Goal: Check status

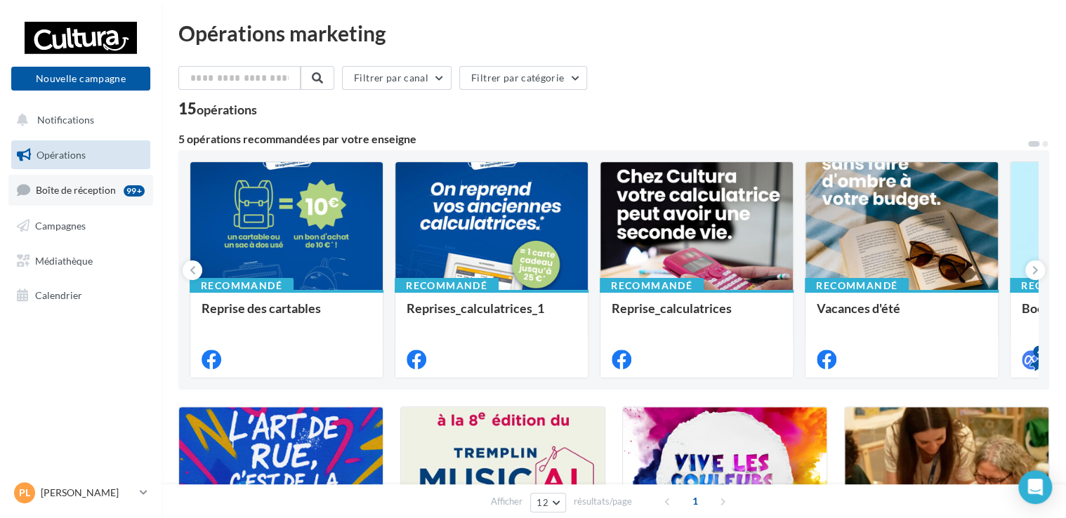
click at [74, 185] on span "Boîte de réception" at bounding box center [76, 190] width 80 height 12
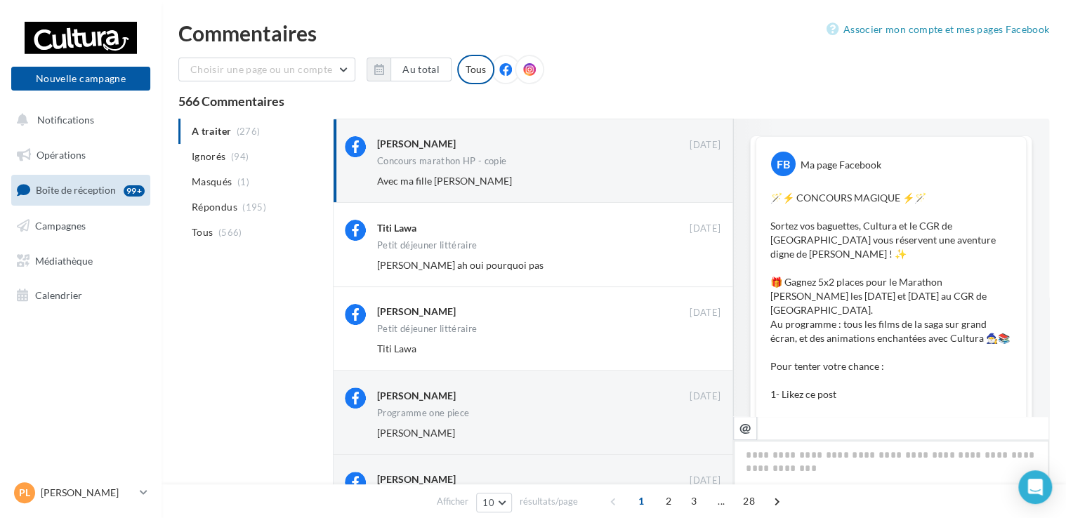
scroll to position [529, 0]
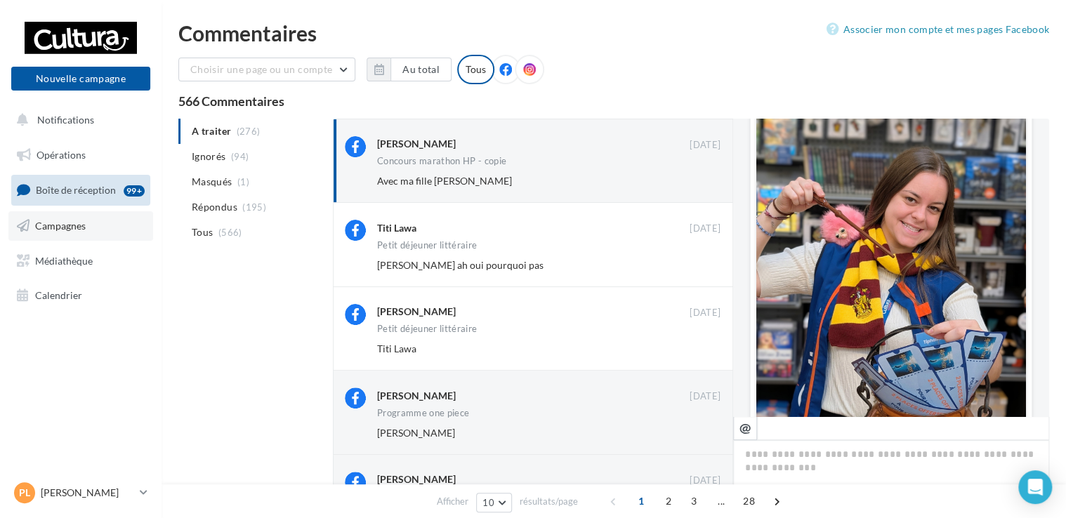
click at [65, 230] on span "Campagnes" at bounding box center [60, 226] width 51 height 12
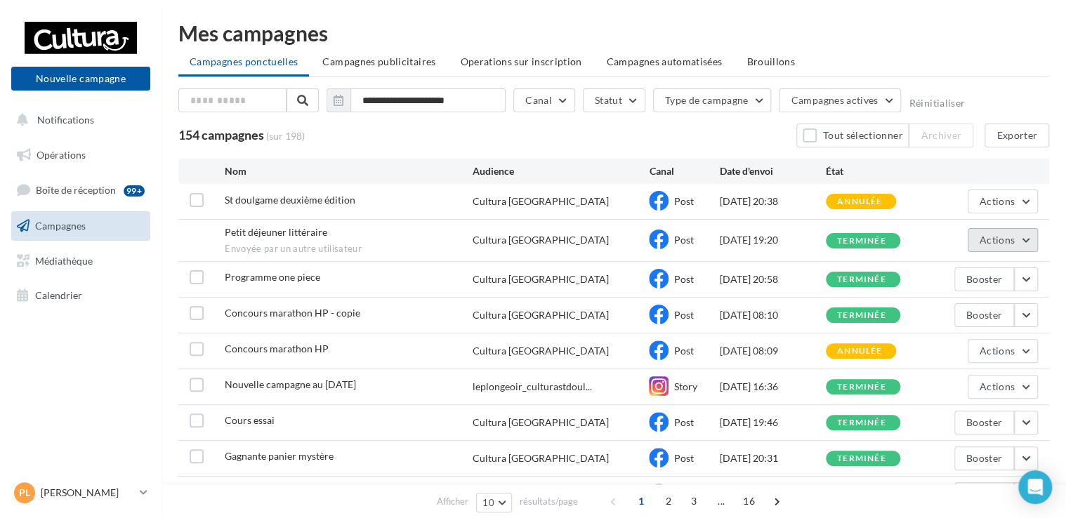
click at [1028, 232] on button "Actions" at bounding box center [1003, 240] width 70 height 24
click at [963, 268] on button "Voir les résultats" at bounding box center [967, 273] width 140 height 37
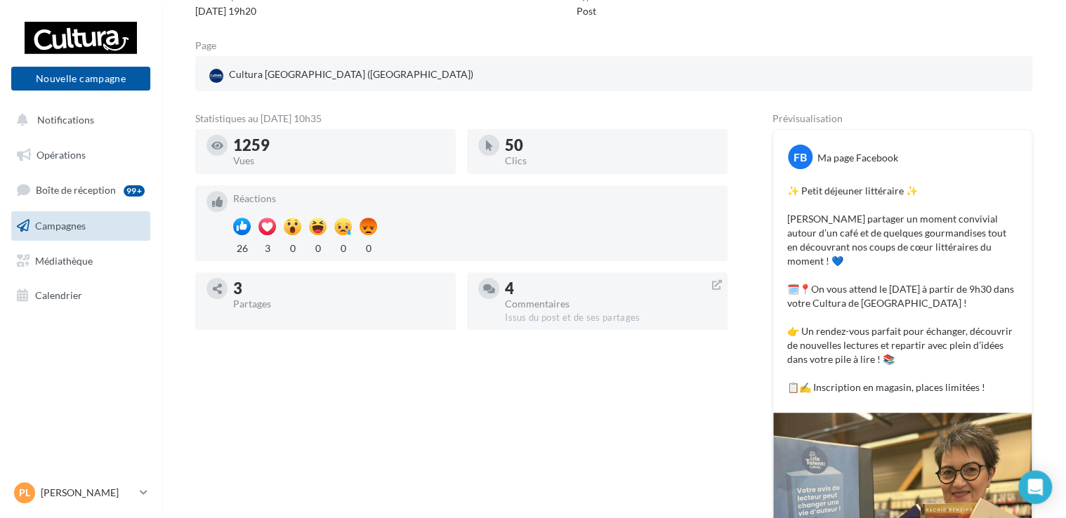
scroll to position [124, 0]
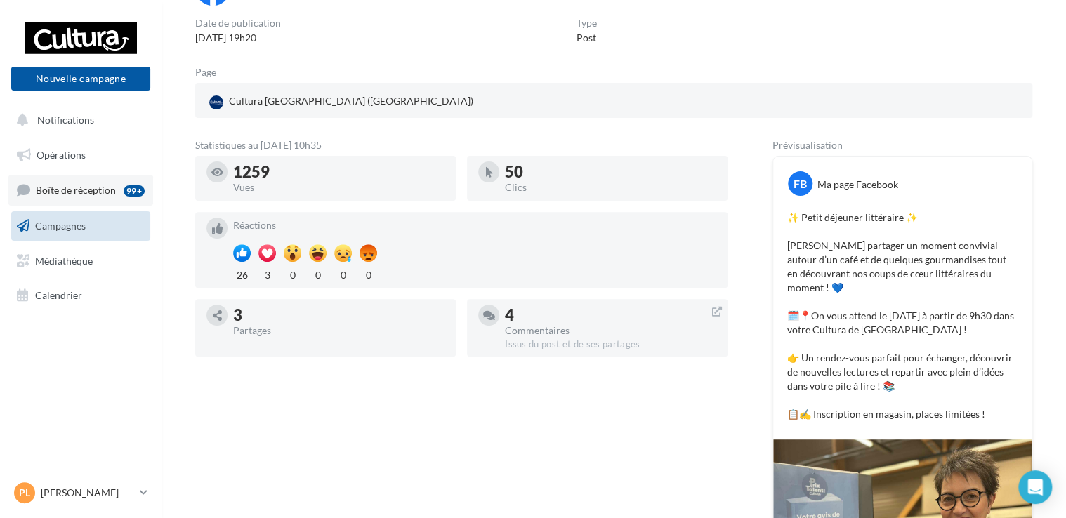
click at [88, 192] on span "Boîte de réception" at bounding box center [76, 190] width 80 height 12
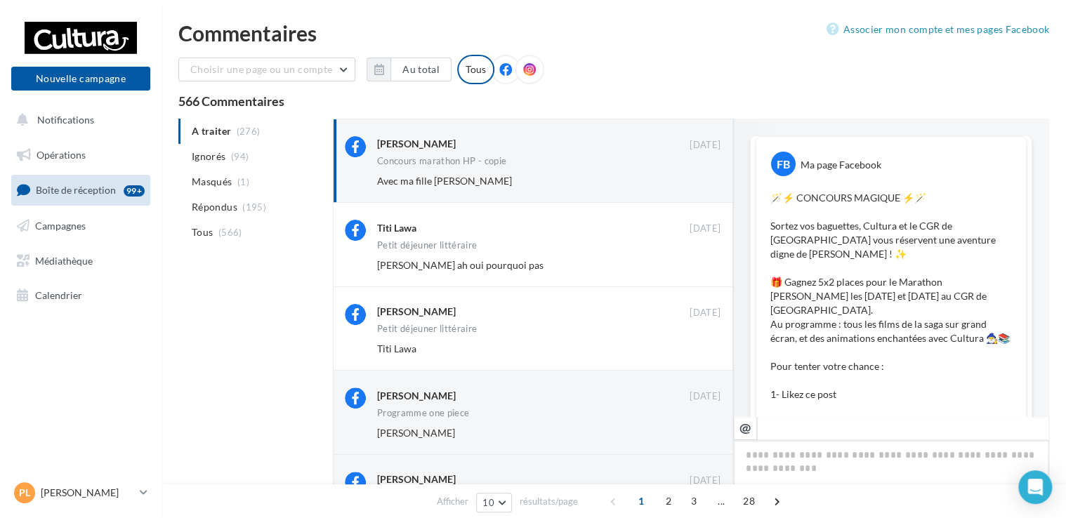
scroll to position [874, 0]
